Goal: Information Seeking & Learning: Find specific fact

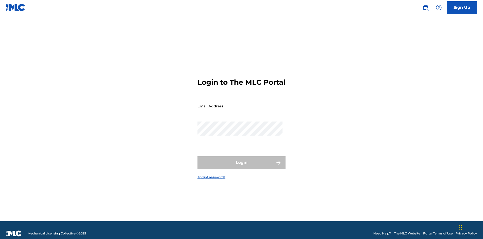
scroll to position [7, 0]
click at [240, 103] on input "Email Address" at bounding box center [240, 106] width 85 height 14
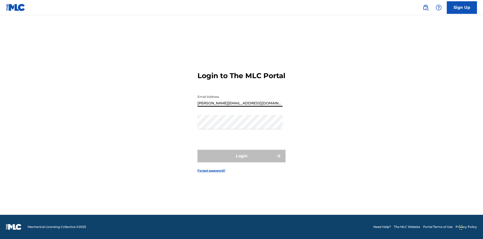
type input "[PERSON_NAME][EMAIL_ADDRESS][DOMAIN_NAME]"
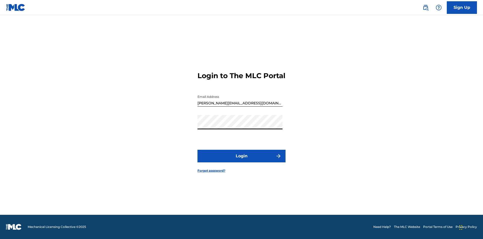
click at [242, 160] on button "Login" at bounding box center [242, 156] width 88 height 13
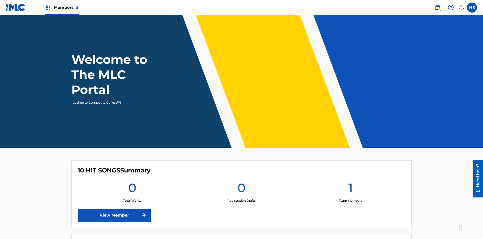
scroll to position [22, 0]
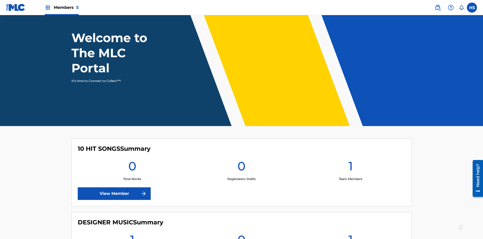
click at [61, 7] on span "Members 5" at bounding box center [66, 8] width 25 height 6
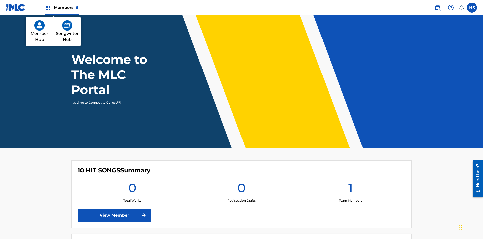
click at [67, 25] on img at bounding box center [67, 25] width 10 height 10
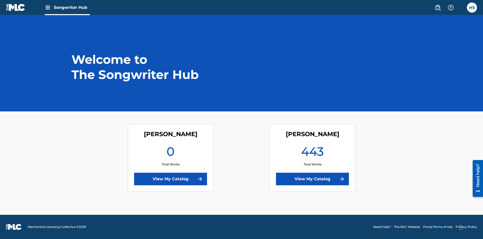
click at [313, 179] on link "View My Catalog" at bounding box center [312, 178] width 73 height 13
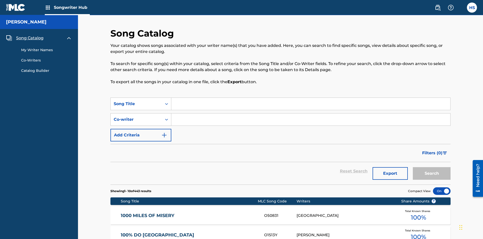
click at [30, 35] on span "Song Catalog" at bounding box center [29, 38] width 27 height 6
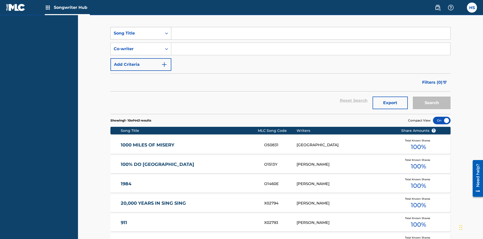
click at [136, 33] on div "Song Title" at bounding box center [136, 33] width 45 height 6
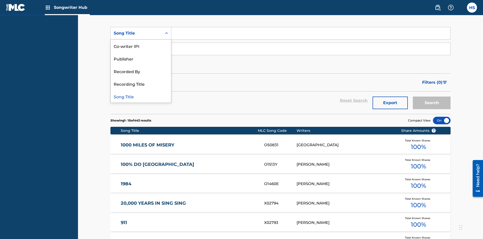
click at [141, 96] on div "Song Title" at bounding box center [141, 96] width 60 height 13
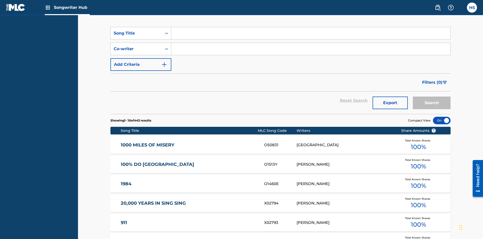
click at [311, 36] on input "Search Form" at bounding box center [310, 33] width 279 height 12
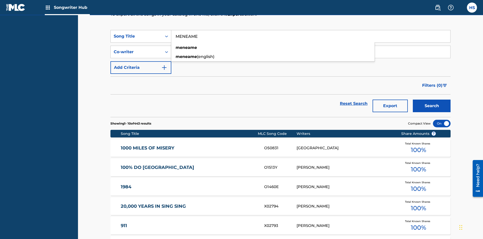
type input "MENEAME"
click at [432, 99] on button "Search" at bounding box center [432, 105] width 38 height 13
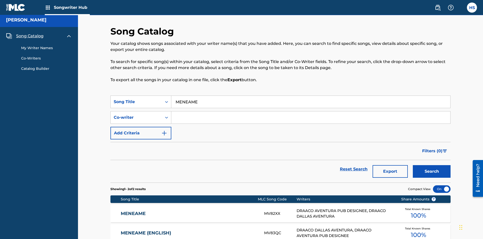
scroll to position [53, 0]
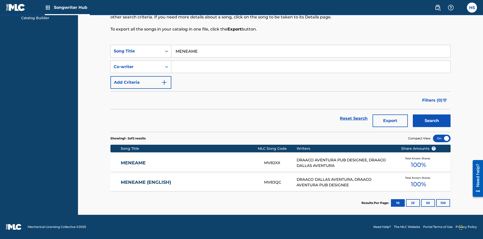
click at [311, 51] on input "MENEAME" at bounding box center [310, 51] width 279 height 12
click at [136, 67] on div "Co-writer" at bounding box center [136, 67] width 45 height 6
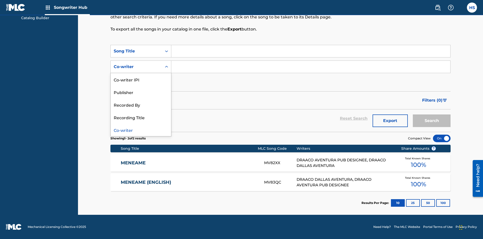
click at [141, 130] on div "Co-writer" at bounding box center [141, 129] width 60 height 13
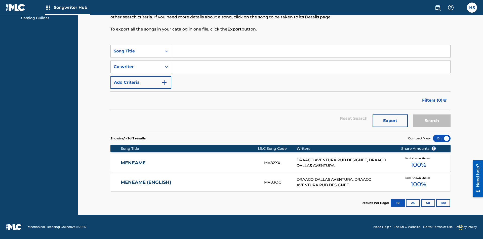
click at [311, 67] on input "Search Form" at bounding box center [310, 67] width 279 height 12
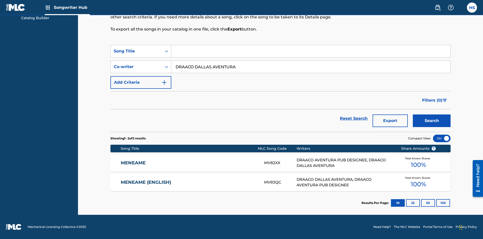
type input "DRAACO DALLAS AVENTURA"
click at [432, 121] on button "Search" at bounding box center [432, 120] width 38 height 13
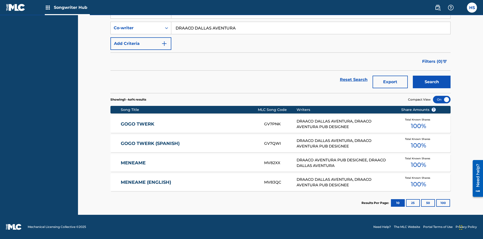
click at [311, 34] on input "DRAACO DALLAS AVENTURA" at bounding box center [310, 28] width 279 height 12
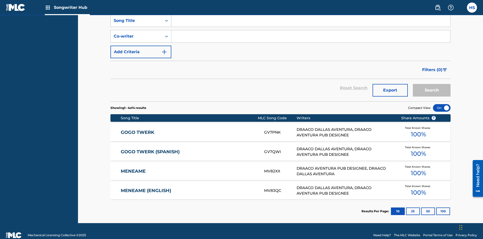
click at [136, 24] on div "Song Title" at bounding box center [136, 21] width 45 height 6
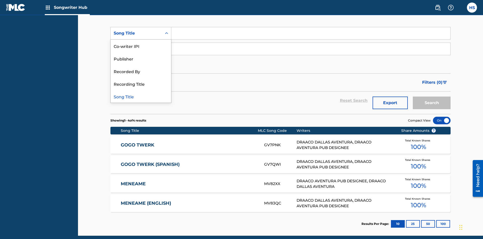
click at [141, 46] on div "Co-writer IPI" at bounding box center [141, 46] width 60 height 13
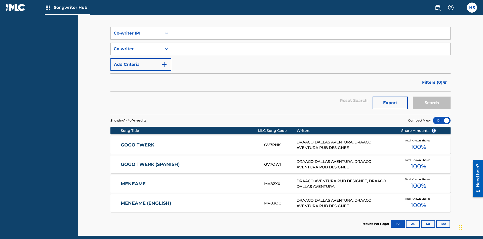
click at [311, 36] on input "Search Form" at bounding box center [310, 33] width 279 height 12
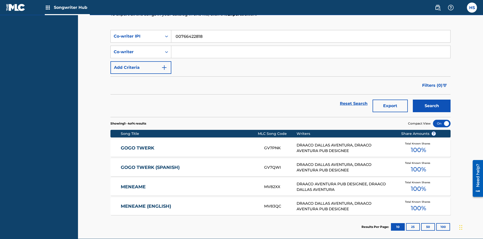
type input "00766422818"
click at [432, 99] on button "Search" at bounding box center [432, 105] width 38 height 13
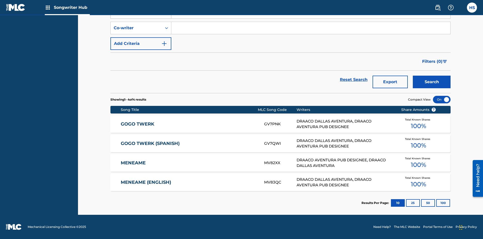
click at [136, 15] on div "Co-writer IPI" at bounding box center [136, 12] width 45 height 6
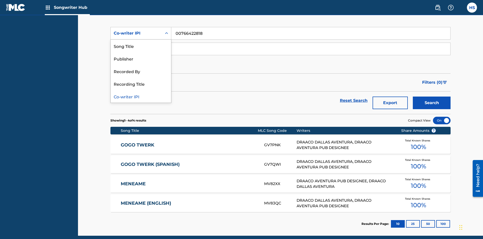
click at [141, 71] on div "Recorded By" at bounding box center [141, 71] width 60 height 13
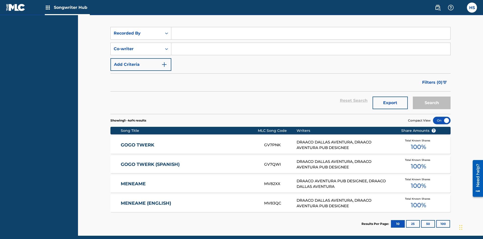
click at [311, 36] on input "Search Form" at bounding box center [310, 33] width 279 height 12
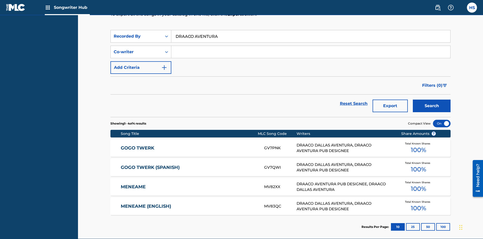
type input "DRAACO AVENTURA"
click at [432, 99] on button "Search" at bounding box center [432, 105] width 38 height 13
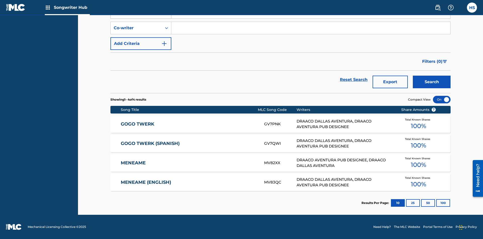
click at [136, 15] on div "Recorded By" at bounding box center [136, 12] width 45 height 6
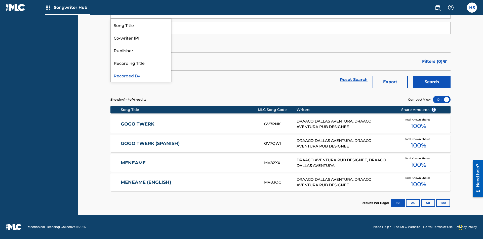
scroll to position [71, 0]
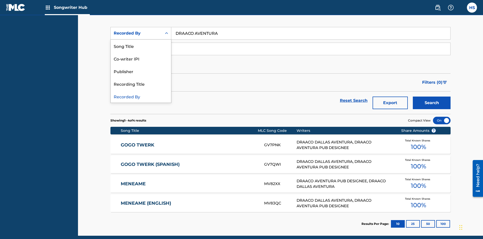
click at [141, 71] on div "Publisher" at bounding box center [141, 71] width 60 height 13
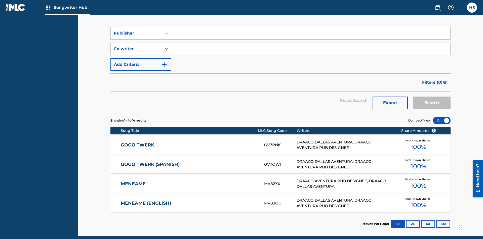
click at [311, 36] on input "Search Form" at bounding box center [310, 33] width 279 height 12
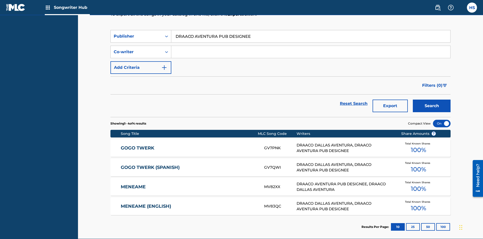
type input "DRAACO AVENTURA PUB DESIGNEE"
click at [432, 99] on button "Search" at bounding box center [432, 105] width 38 height 13
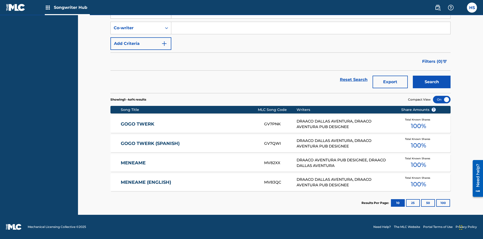
click at [136, 15] on div "Publisher" at bounding box center [136, 12] width 45 height 6
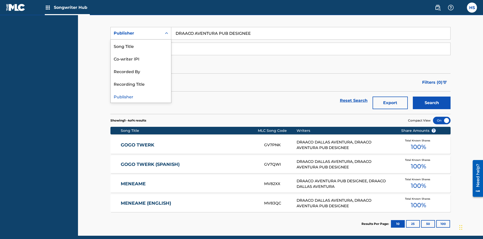
click at [141, 84] on div "Recording Title" at bounding box center [141, 83] width 60 height 13
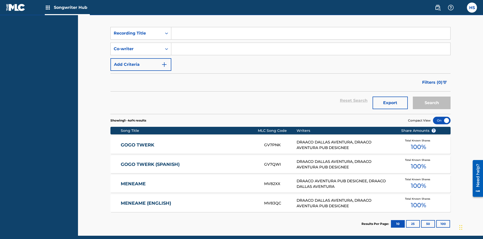
click at [311, 36] on input "Search Form" at bounding box center [310, 33] width 279 height 12
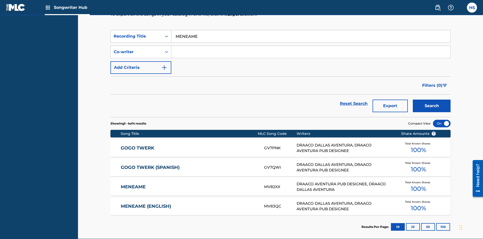
type input "MENEAME"
click at [432, 99] on button "Search" at bounding box center [432, 105] width 38 height 13
